Goal: Obtain resource: Download file/media

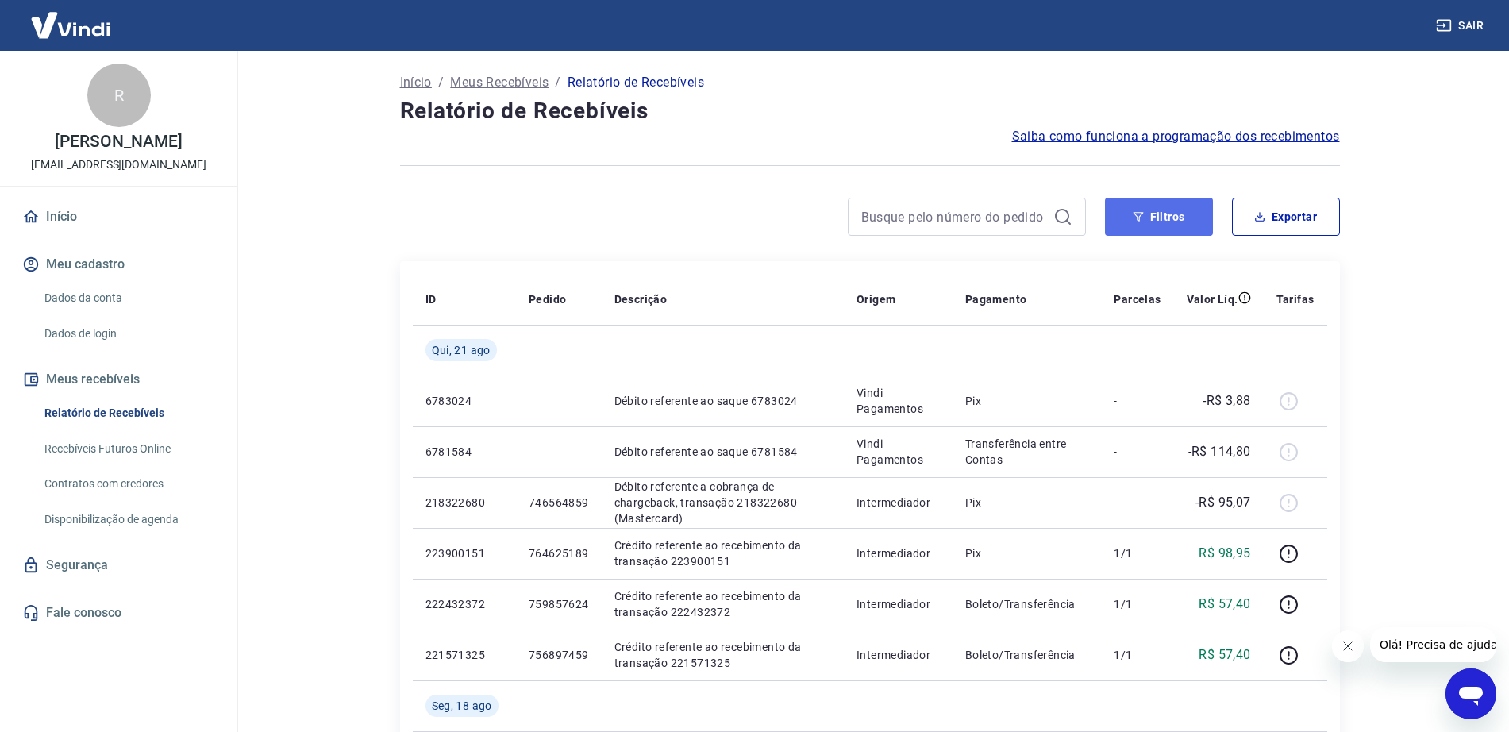
click at [1162, 218] on button "Filtros" at bounding box center [1159, 217] width 108 height 38
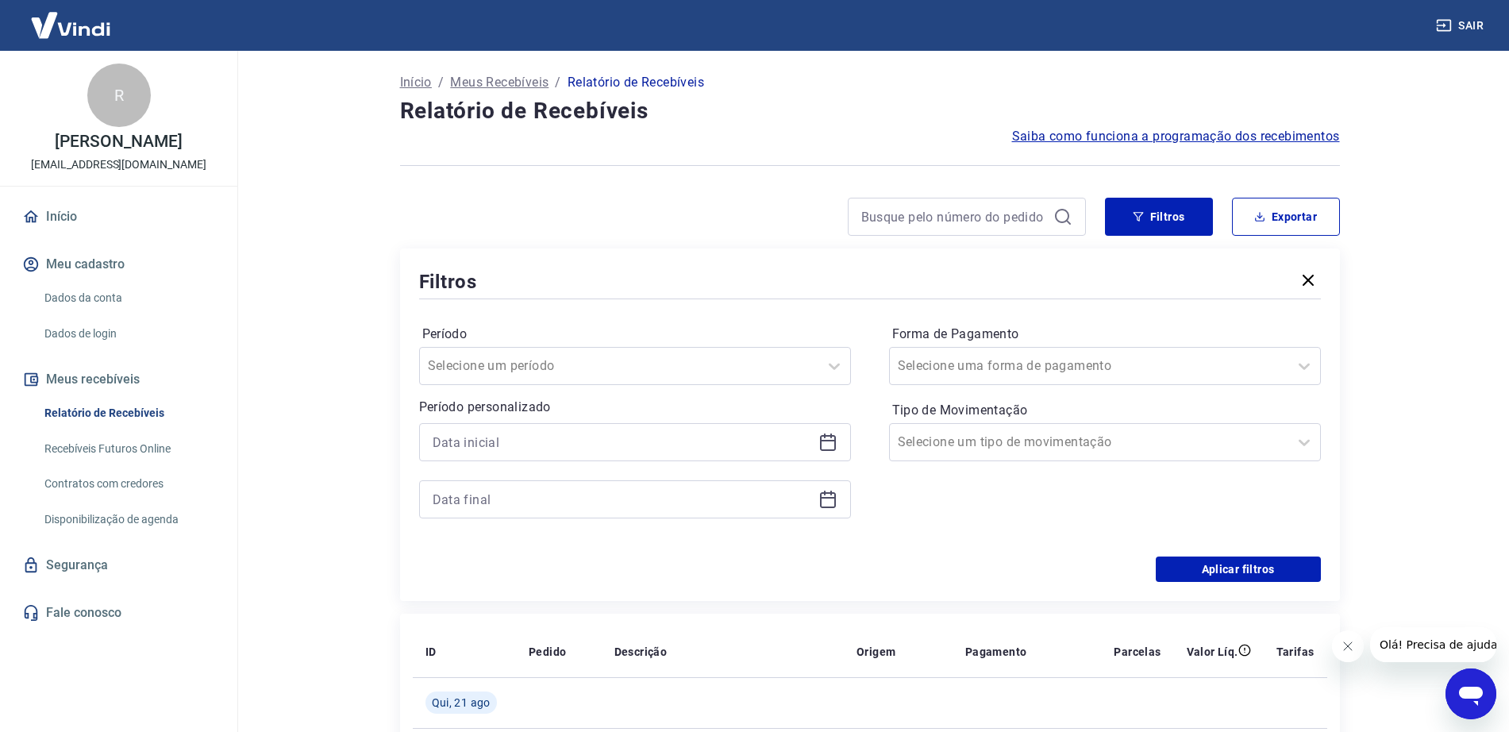
click at [1304, 285] on icon "button" at bounding box center [1308, 280] width 11 height 11
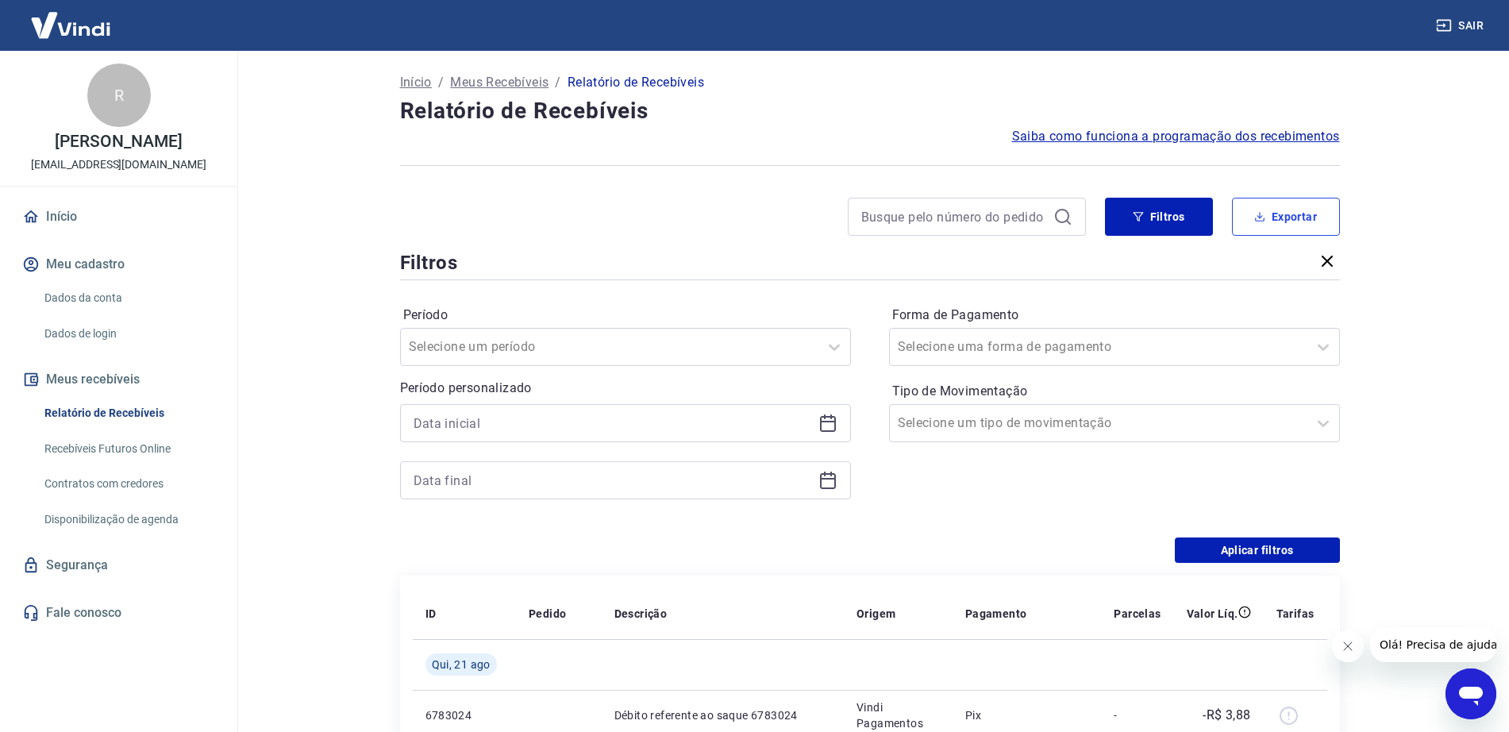
click at [1304, 224] on button "Exportar" at bounding box center [1286, 217] width 108 height 38
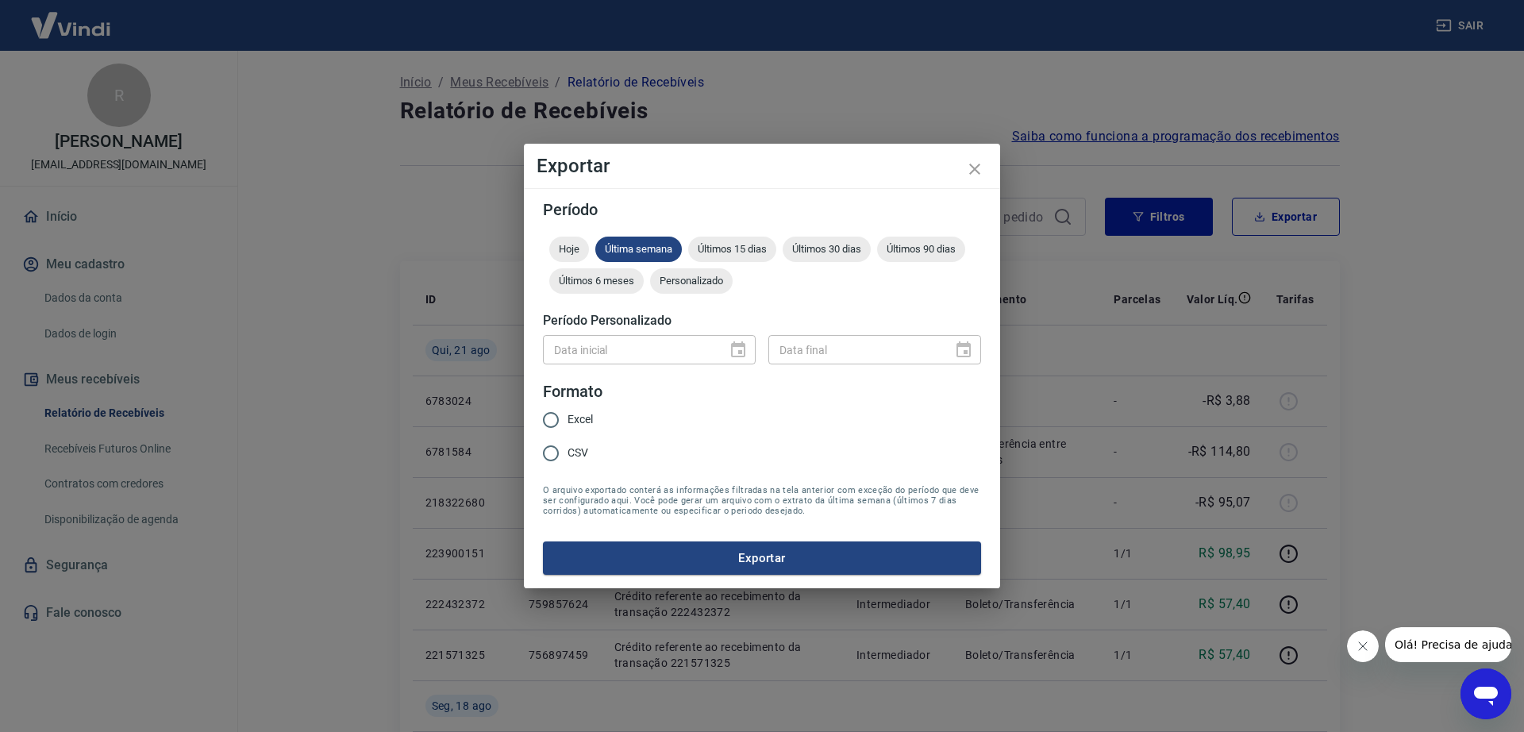
click at [742, 350] on div "Data inicial" at bounding box center [649, 349] width 213 height 29
click at [742, 349] on div "Data inicial" at bounding box center [649, 349] width 213 height 29
click at [738, 248] on span "Últimos 15 dias" at bounding box center [732, 249] width 88 height 12
click at [552, 420] on input "Excel" at bounding box center [550, 419] width 33 height 33
radio input "true"
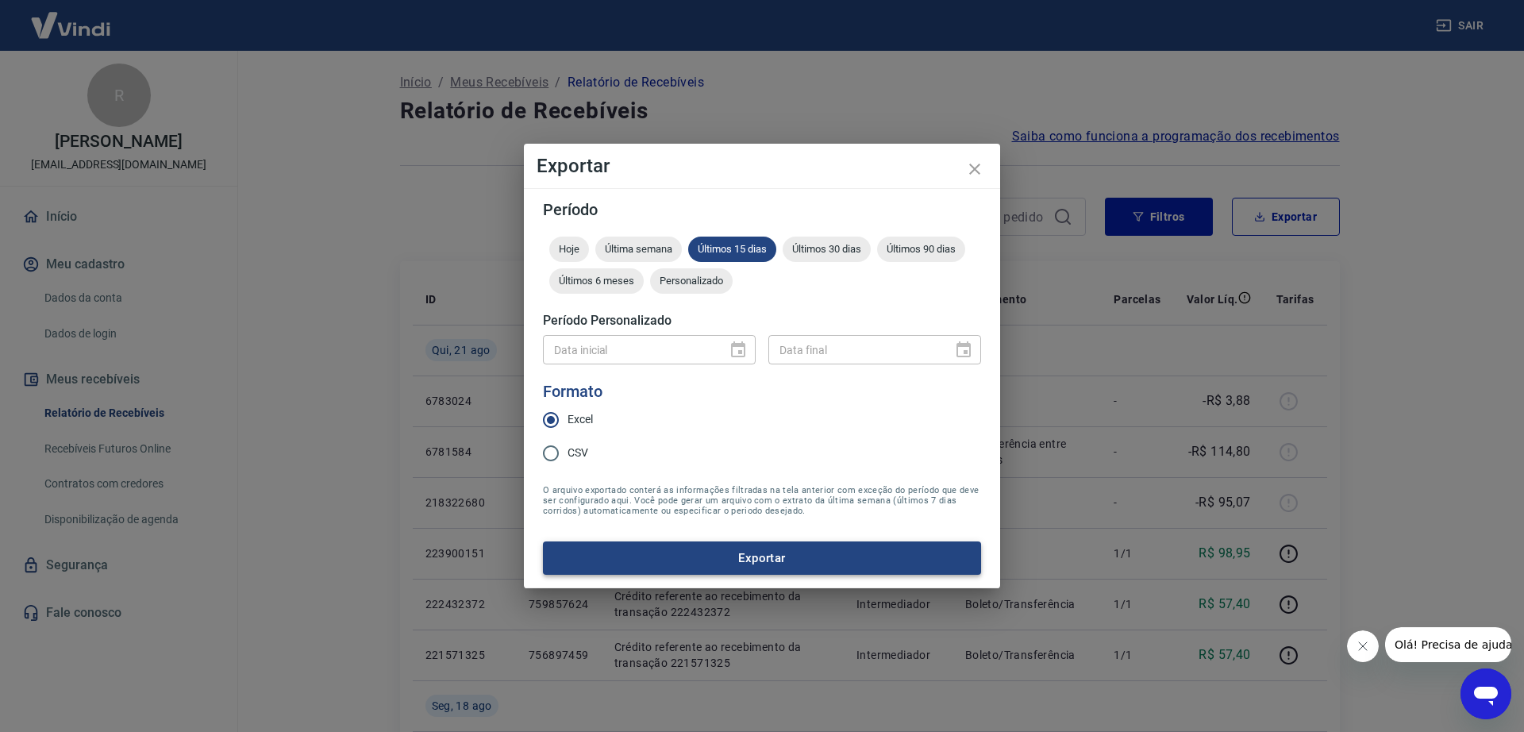
click at [790, 565] on button "Exportar" at bounding box center [762, 558] width 438 height 33
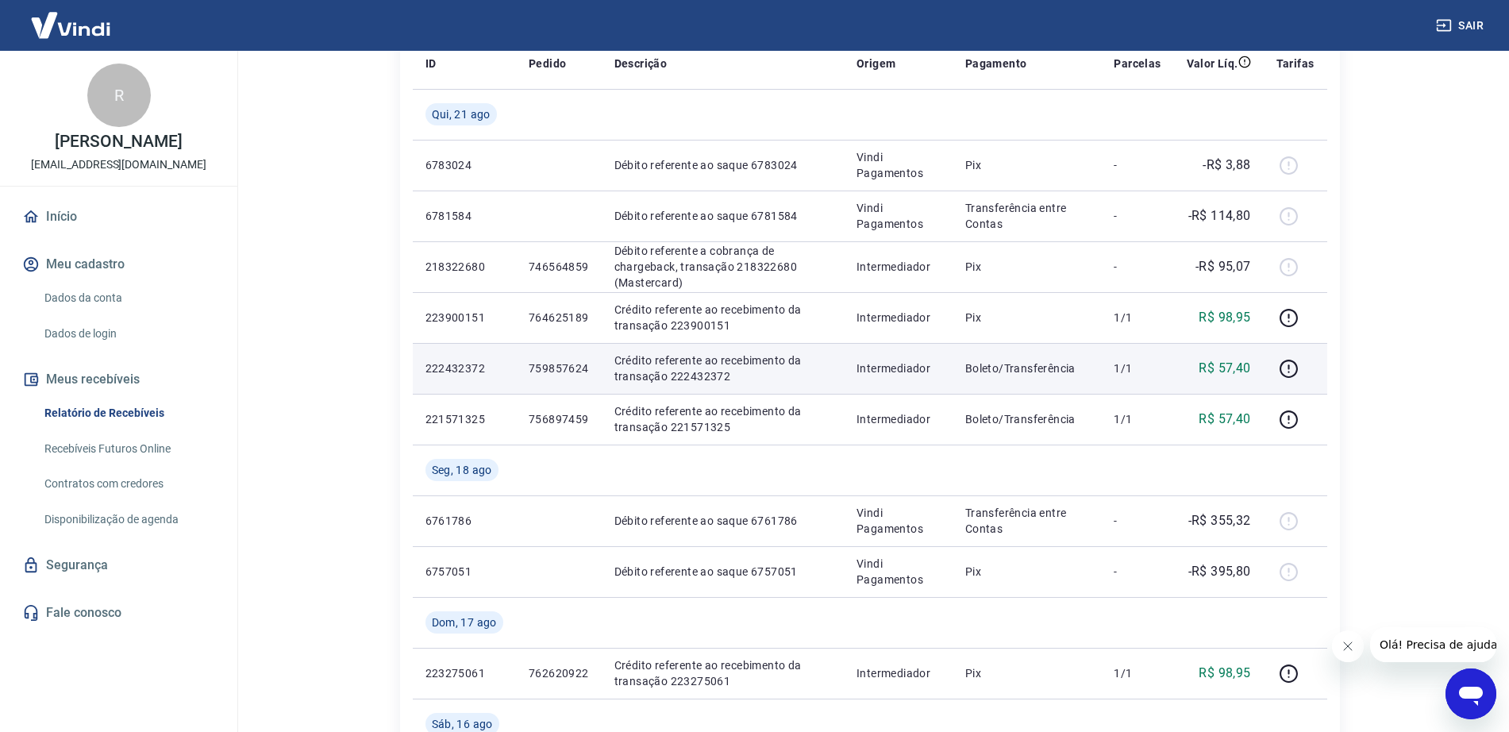
scroll to position [496, 0]
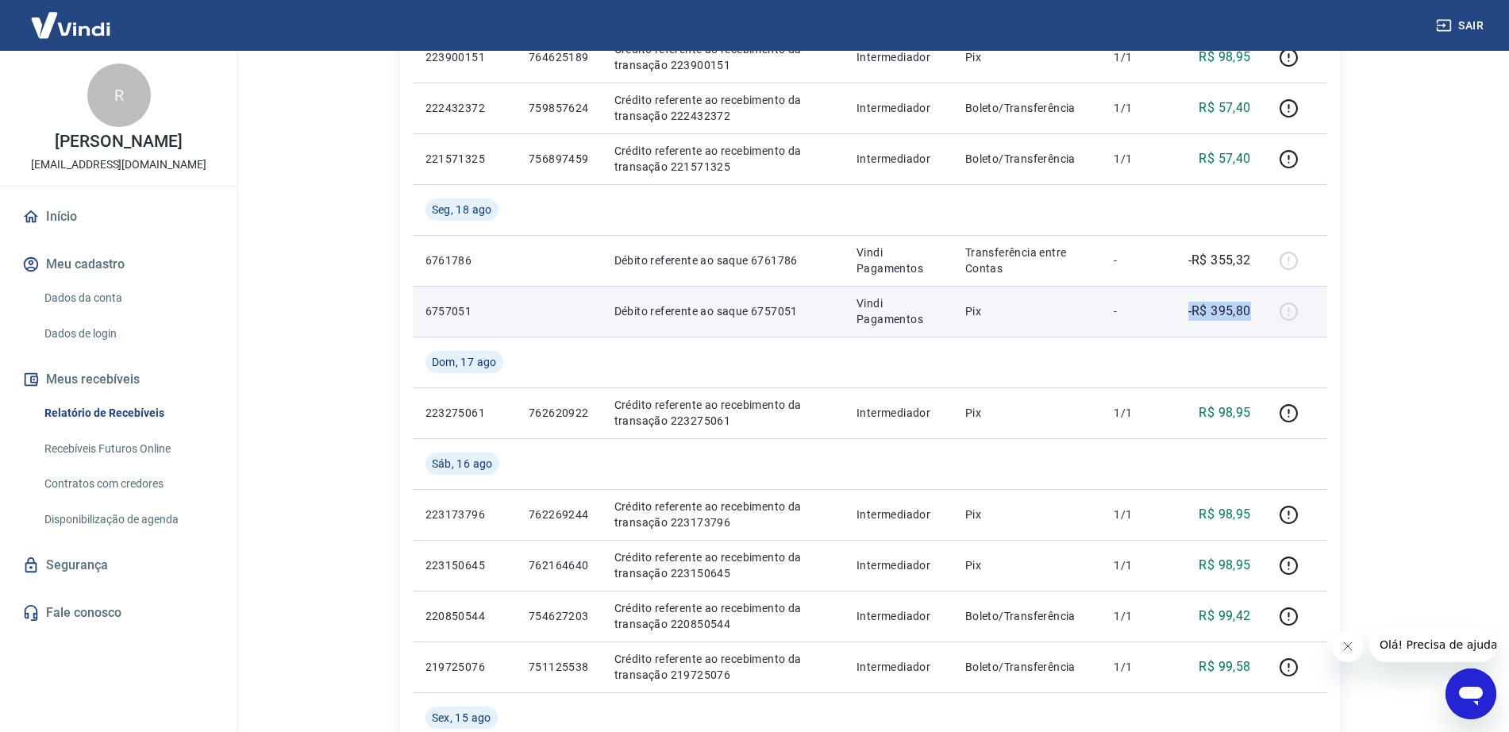
drag, startPoint x: 1259, startPoint y: 310, endPoint x: 1186, endPoint y: 314, distance: 73.2
click at [1186, 314] on td "-R$ 395,80" at bounding box center [1219, 311] width 90 height 51
